Goal: Use online tool/utility

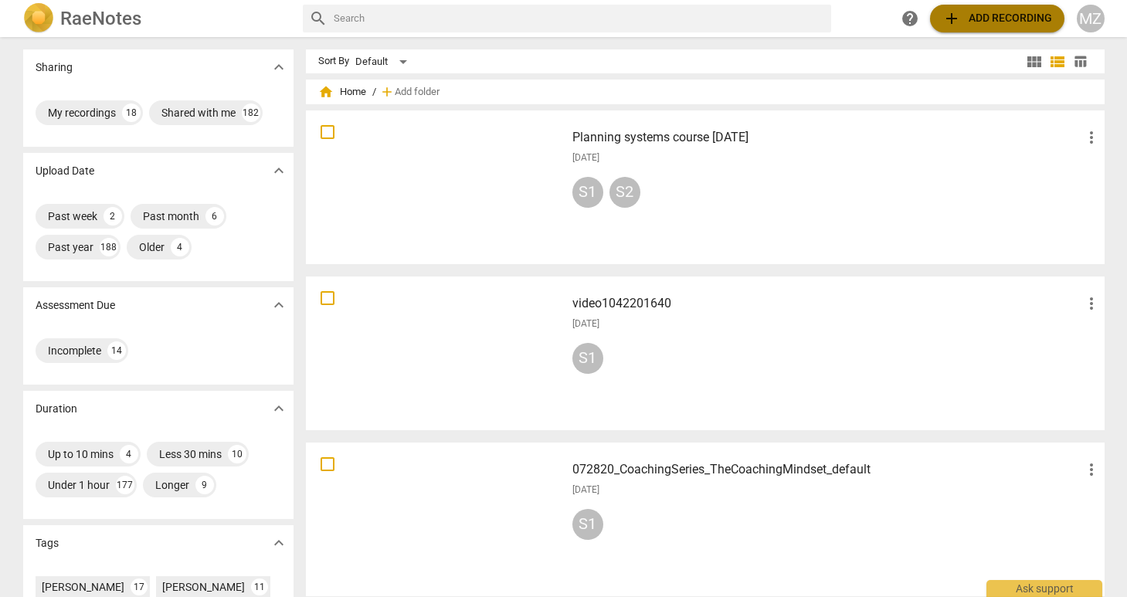
click at [998, 15] on span "add Add recording" at bounding box center [997, 18] width 110 height 19
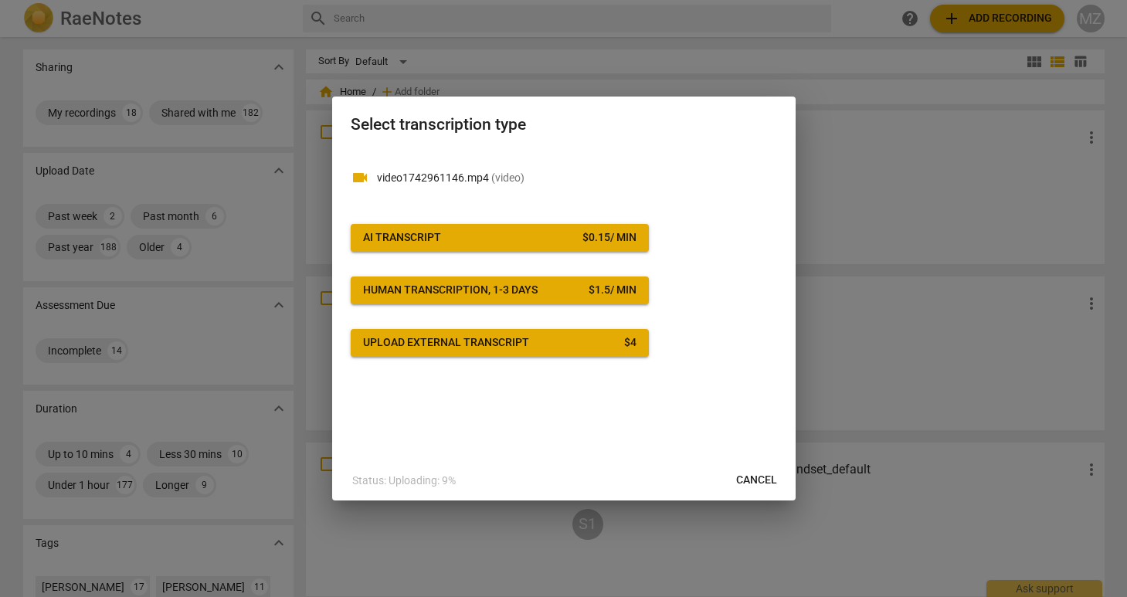
click at [439, 242] on div "AI Transcript" at bounding box center [402, 237] width 78 height 15
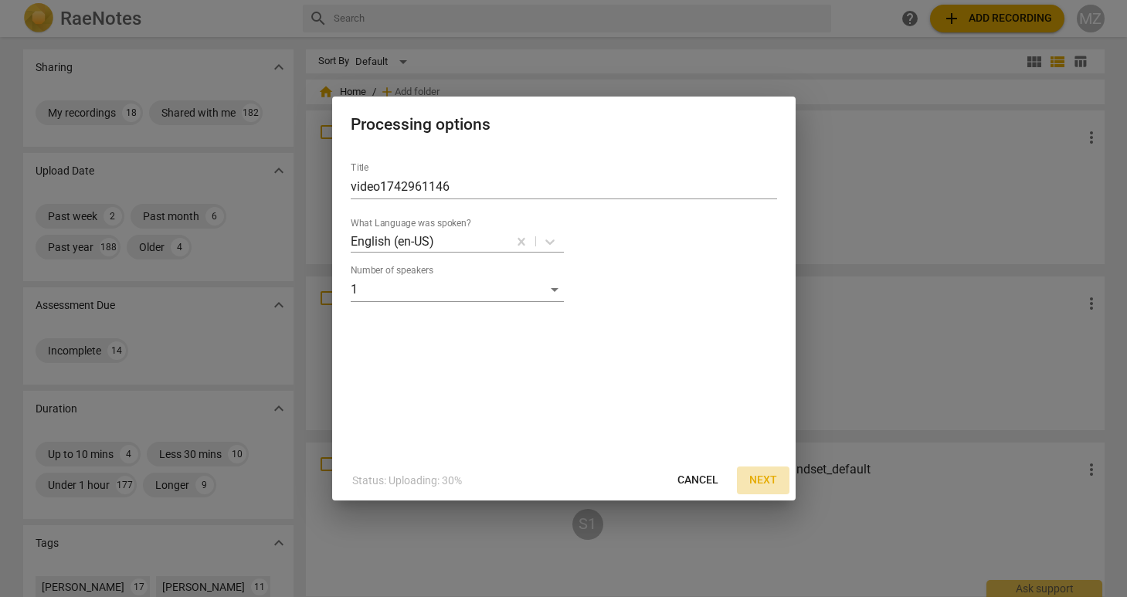
click at [762, 479] on span "Next" at bounding box center [763, 480] width 28 height 15
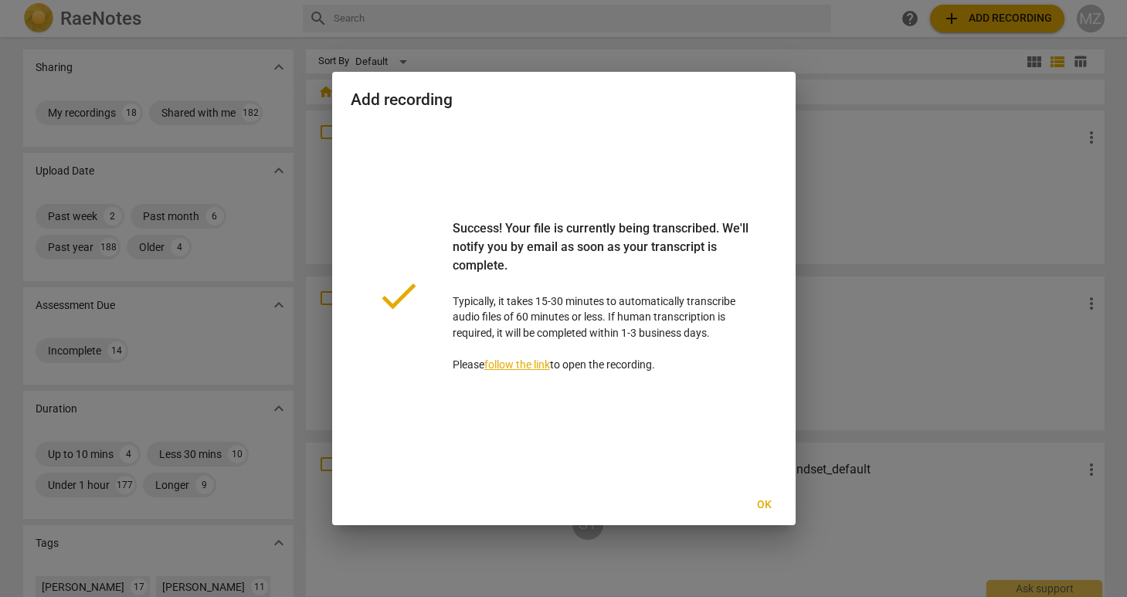
click at [528, 364] on link "follow the link" at bounding box center [517, 364] width 66 height 12
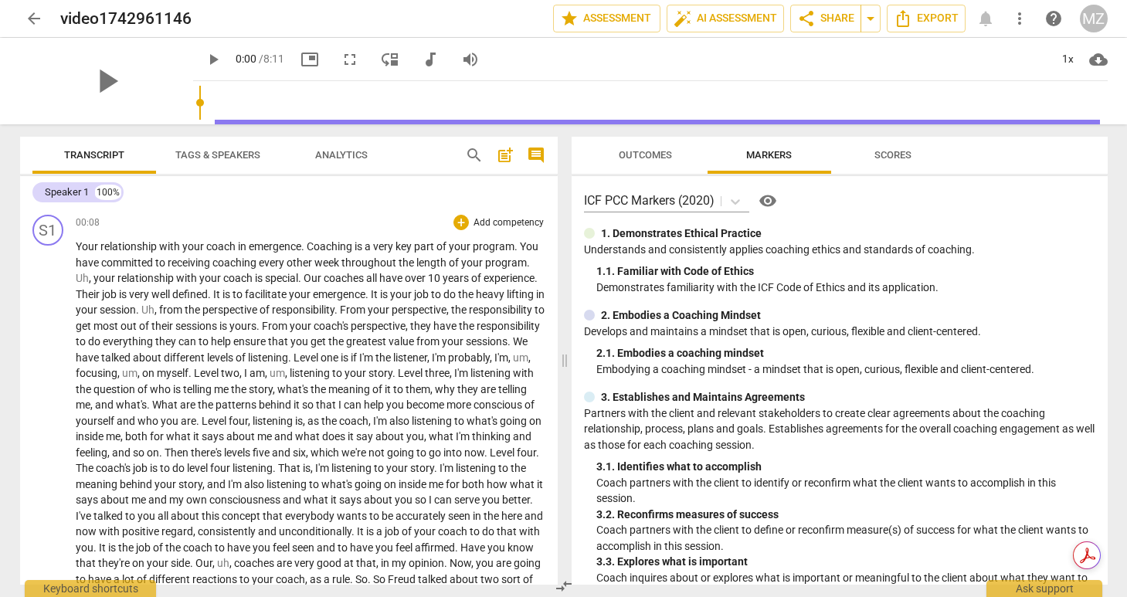
click at [117, 375] on span "focusing" at bounding box center [97, 373] width 42 height 12
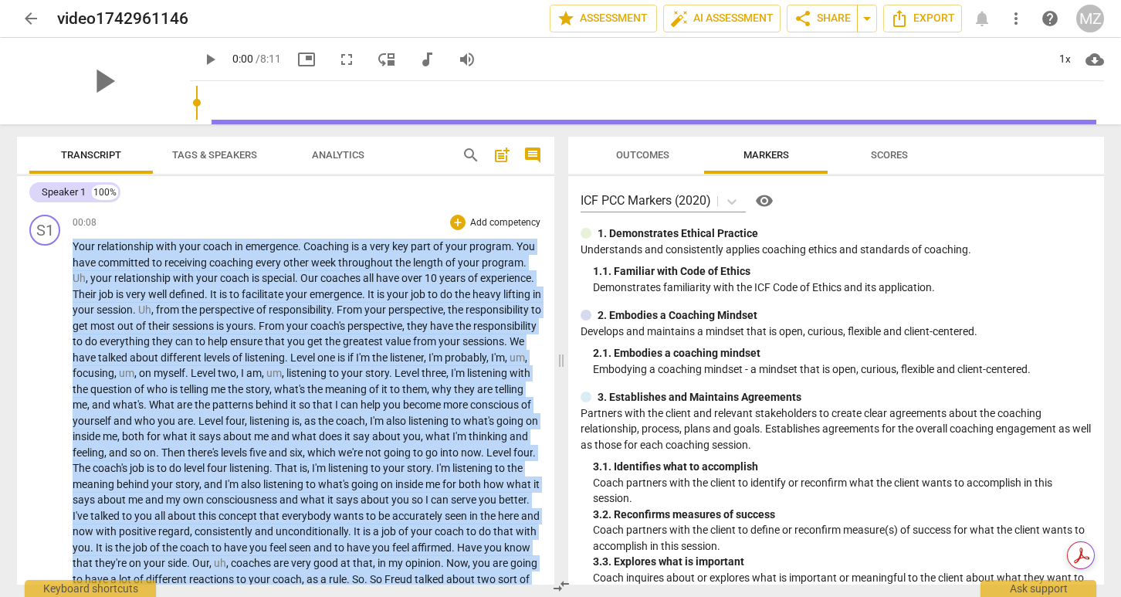
copy p "Your relationship with your coach in emergence . Coaching is a very key part of…"
